Goal: Find specific page/section: Find specific page/section

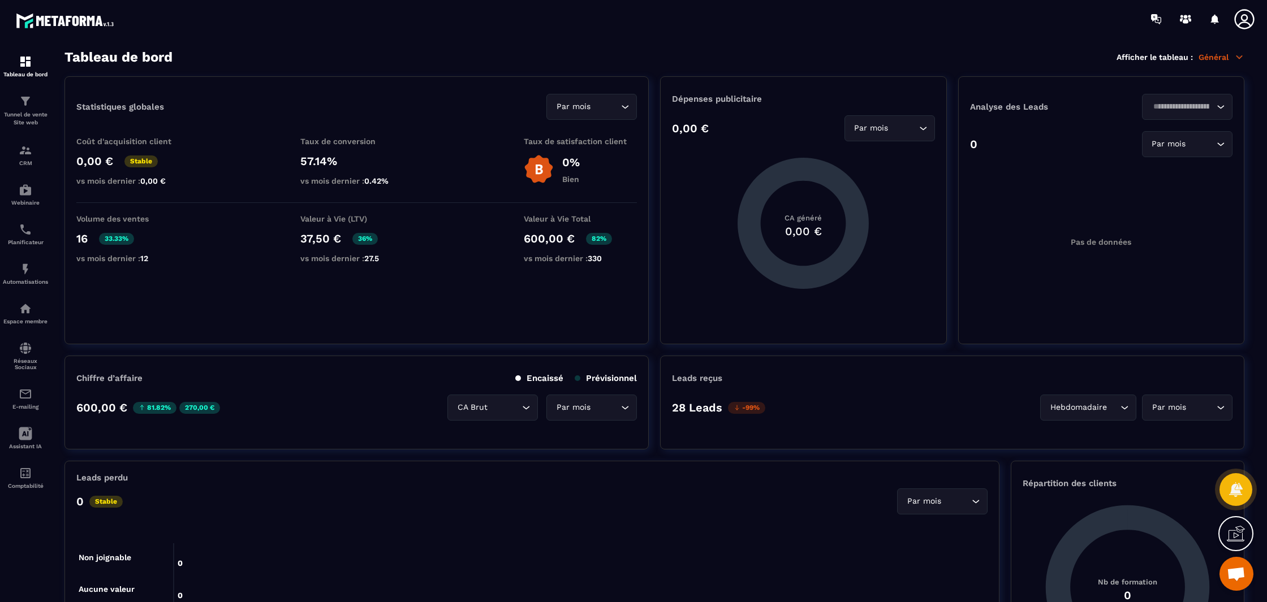
scroll to position [1629, 0]
click at [18, 239] on div "Planificateur" at bounding box center [25, 234] width 45 height 23
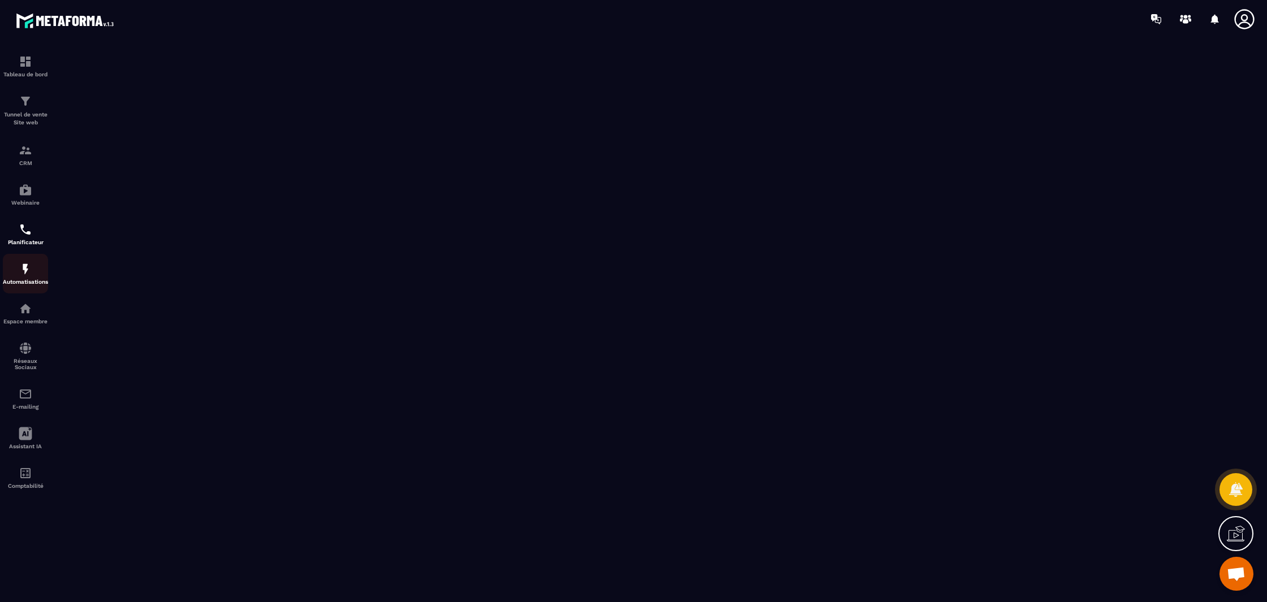
click at [18, 282] on p "Automatisations" at bounding box center [25, 282] width 45 height 6
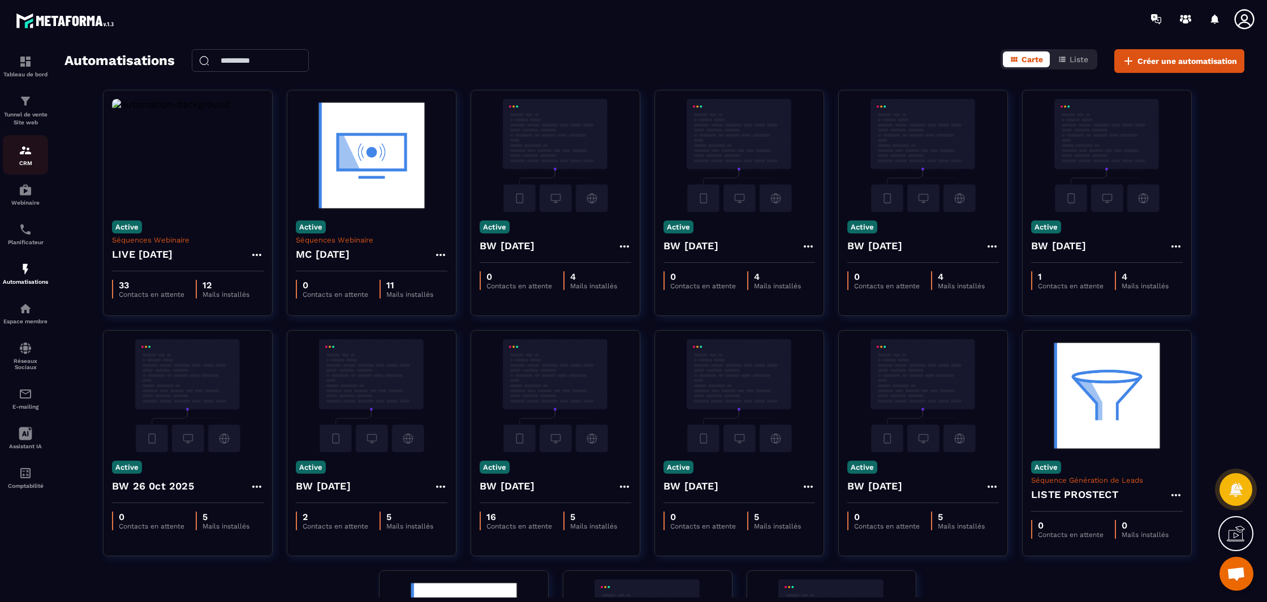
click at [31, 160] on div "CRM" at bounding box center [25, 155] width 45 height 23
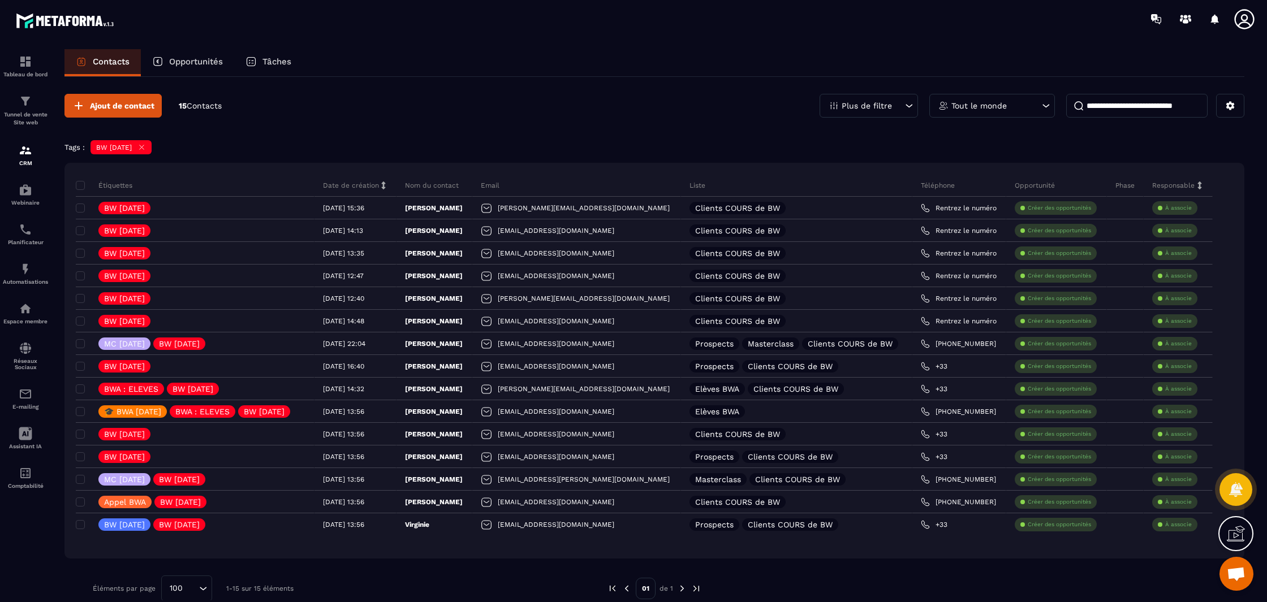
click at [146, 146] on icon at bounding box center [141, 147] width 8 height 8
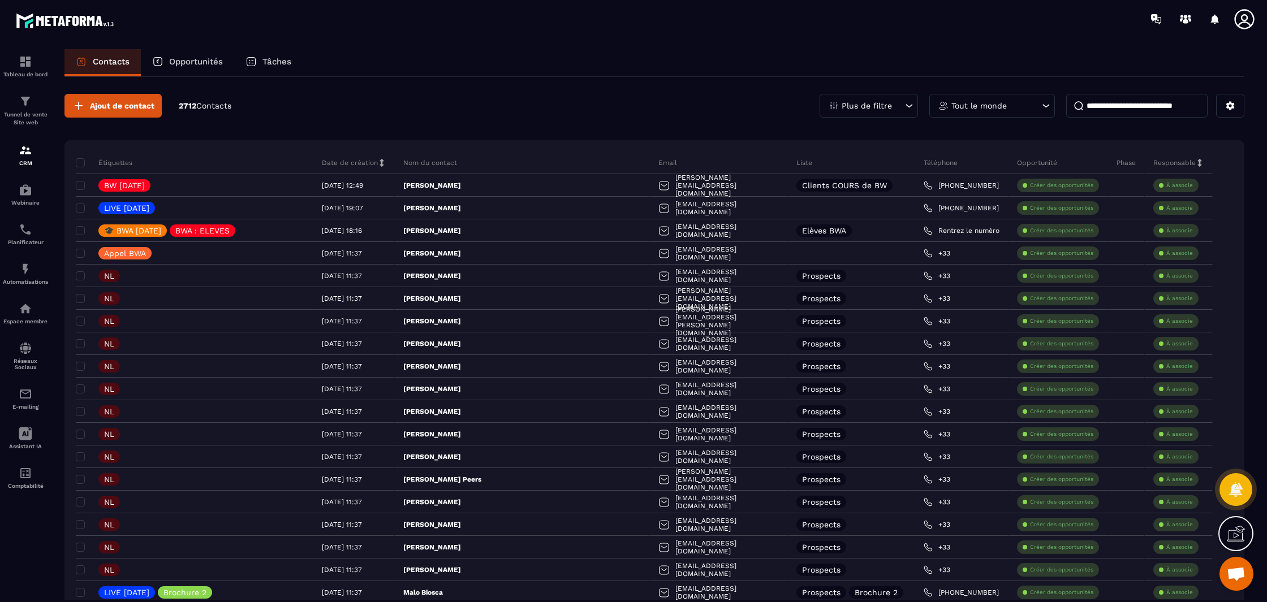
click at [1030, 111] on div "Tout le monde" at bounding box center [992, 106] width 126 height 24
drag, startPoint x: 1077, startPoint y: 107, endPoint x: 1087, endPoint y: 107, distance: 10.2
click at [1079, 107] on input at bounding box center [1136, 106] width 141 height 24
click at [887, 111] on div "Plus de filtre" at bounding box center [868, 106] width 98 height 24
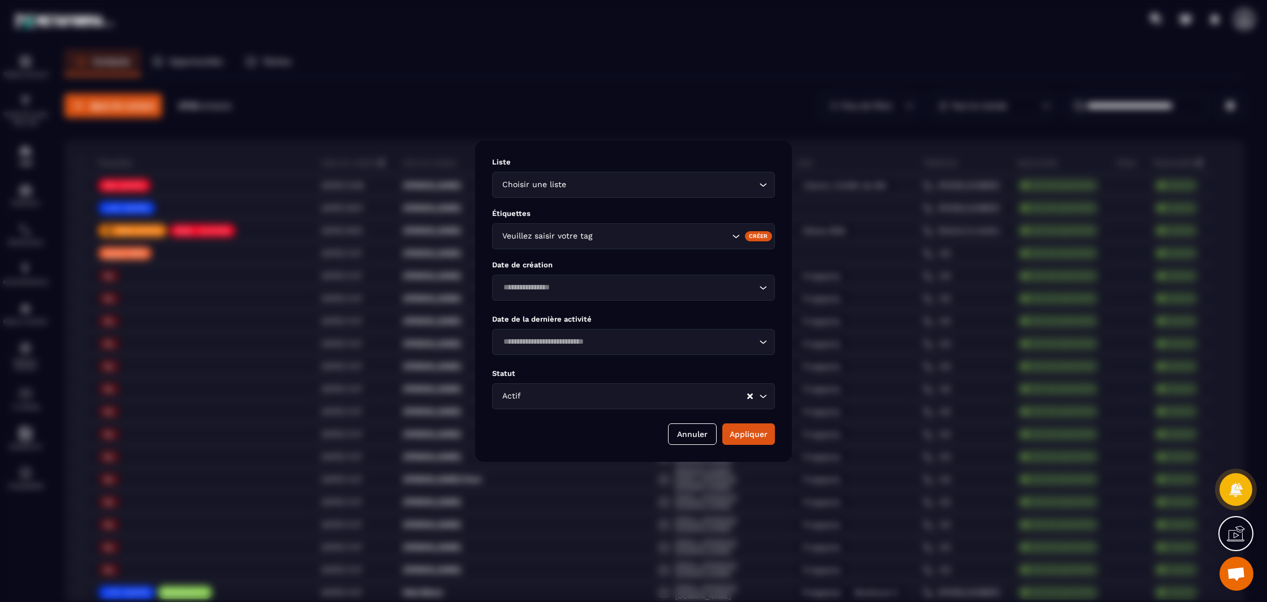
click at [541, 228] on div "Veuillez saisir votre tag" at bounding box center [633, 236] width 283 height 26
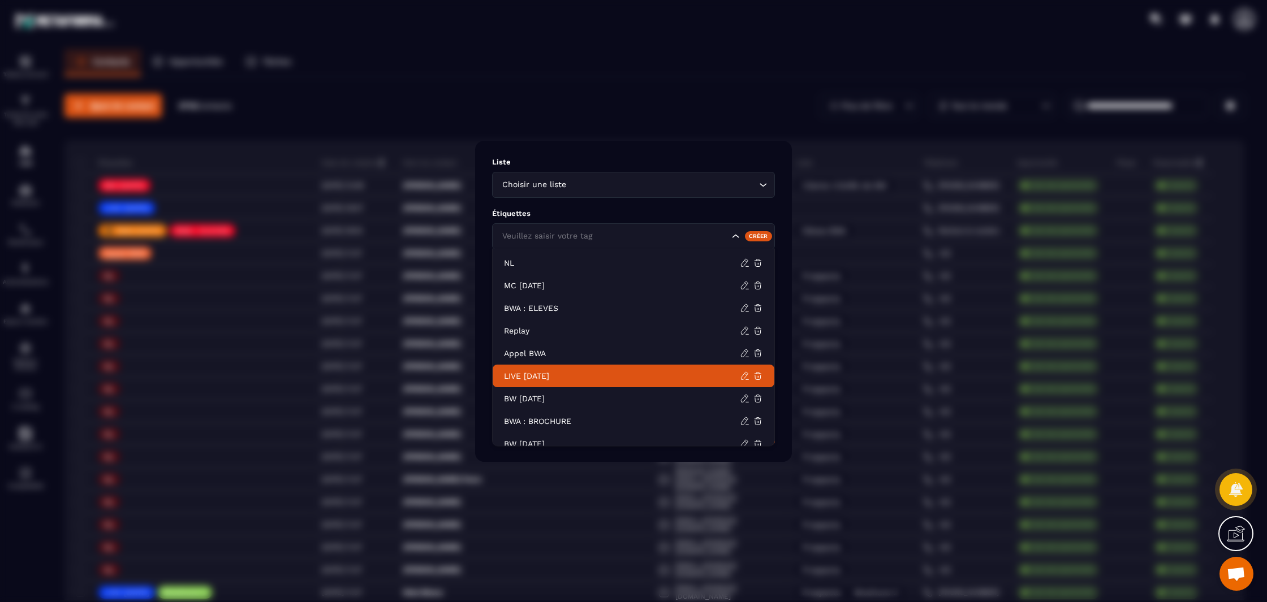
click at [552, 372] on p "LIVE 21 OCT 2025" at bounding box center [622, 375] width 236 height 11
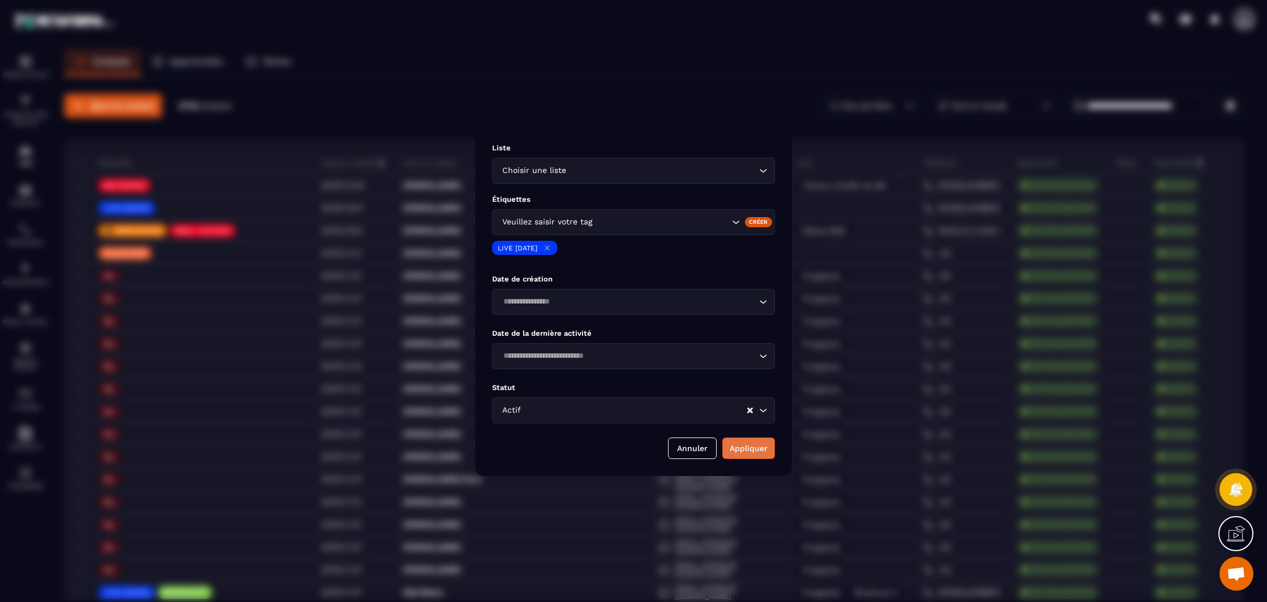
click at [759, 452] on button "Appliquer" at bounding box center [748, 448] width 53 height 21
